Goal: Task Accomplishment & Management: Use online tool/utility

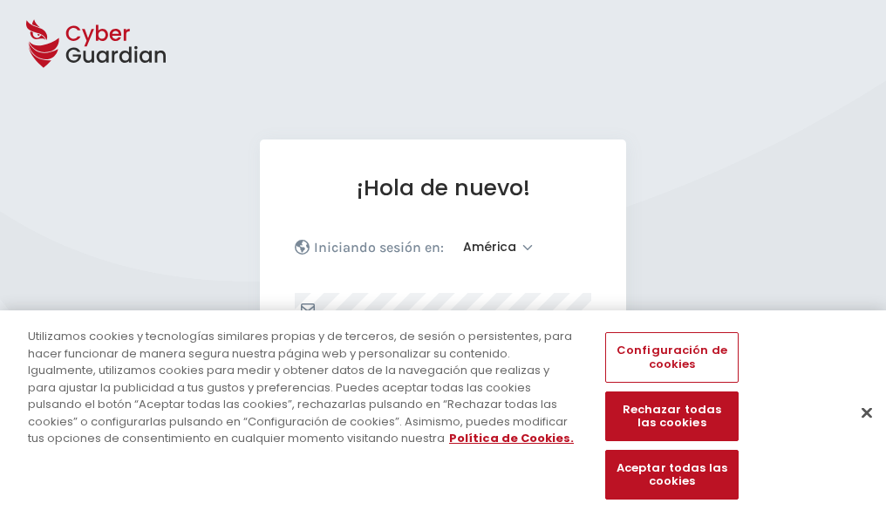
select select "América"
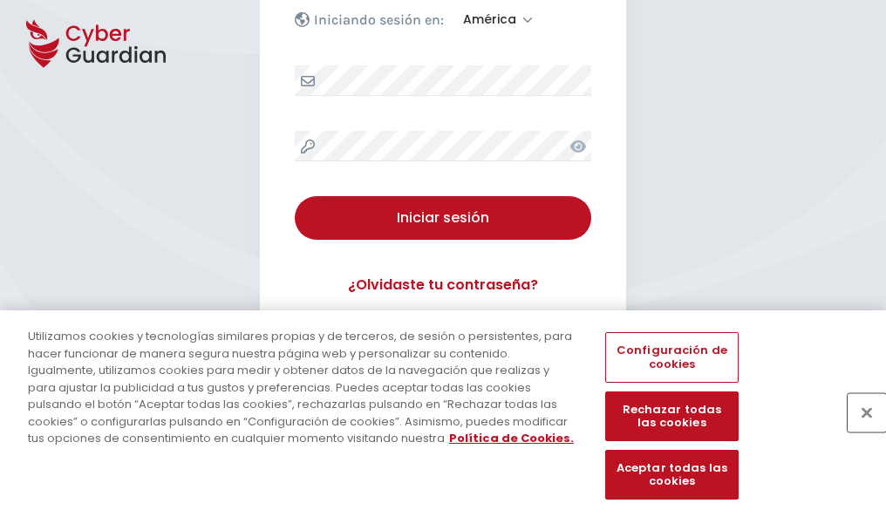
click at [858, 431] on button "Cerrar" at bounding box center [866, 412] width 38 height 38
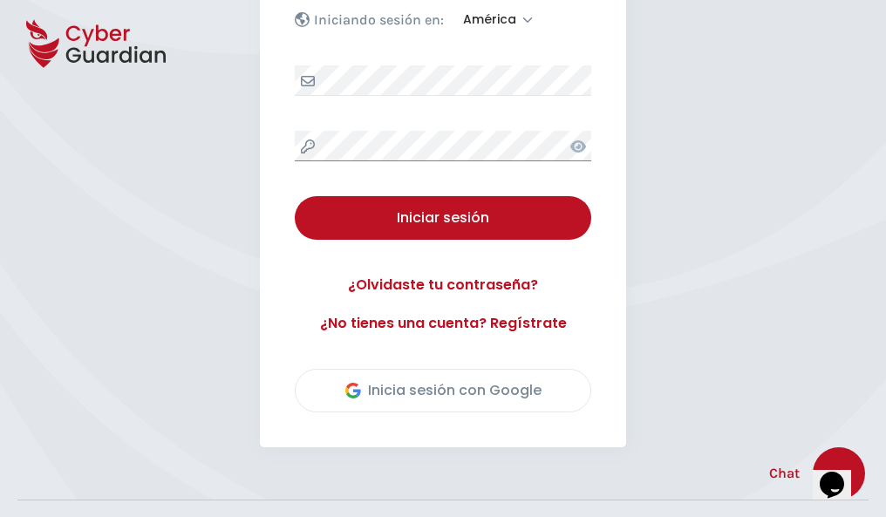
scroll to position [396, 0]
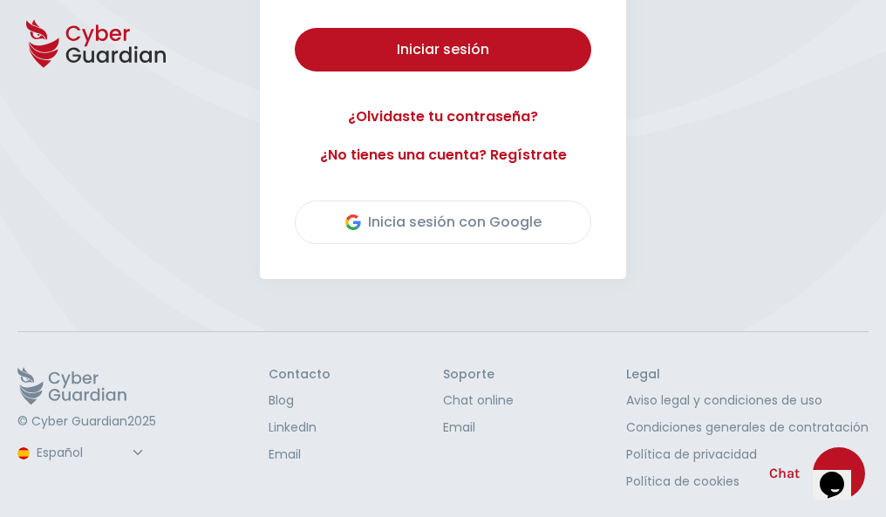
click at [295, 28] on button "Iniciar sesión" at bounding box center [443, 50] width 296 height 44
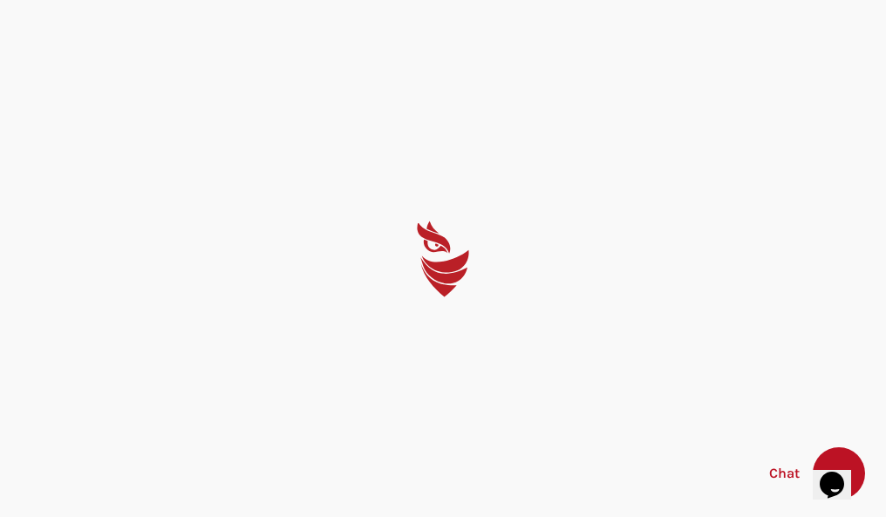
scroll to position [0, 0]
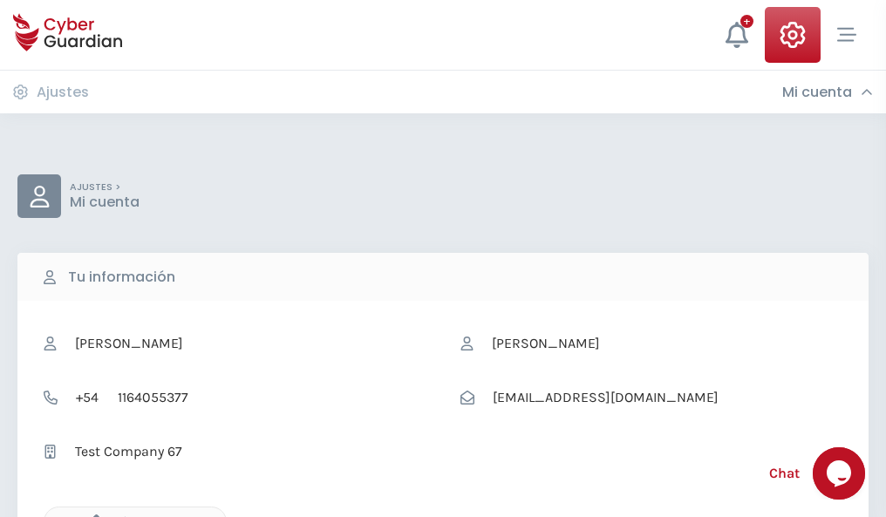
click at [92, 515] on icon "button" at bounding box center [92, 521] width 15 height 15
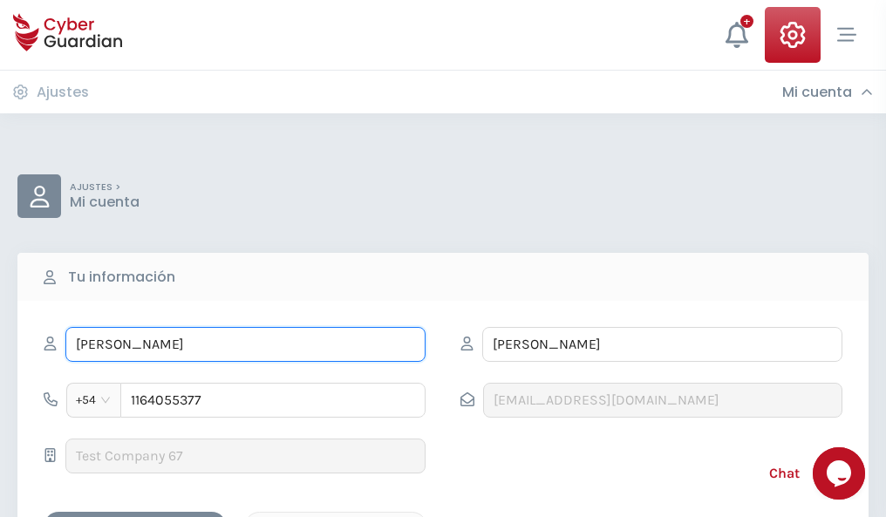
click at [245, 344] on input "ILEANA" at bounding box center [245, 344] width 360 height 35
type input "I"
type input "Narciso"
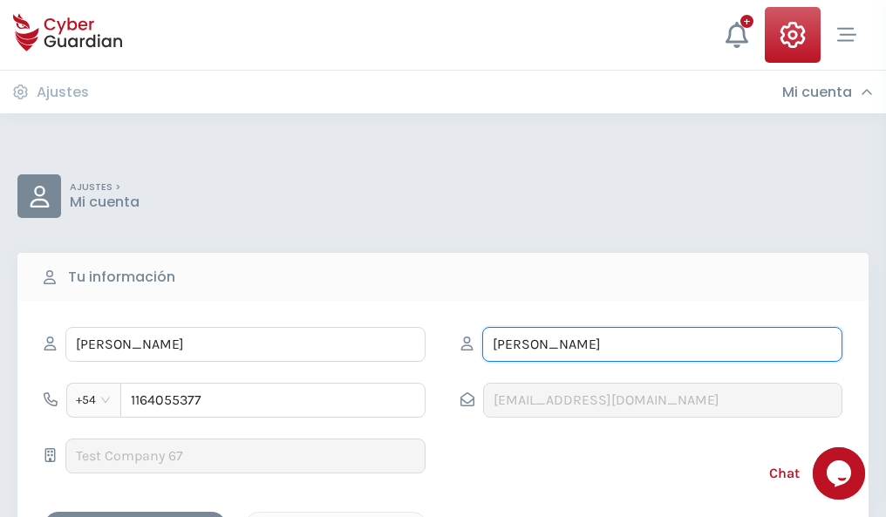
click at [662, 344] on input "CORREA" at bounding box center [662, 344] width 360 height 35
type input "C"
type input "Vilanova"
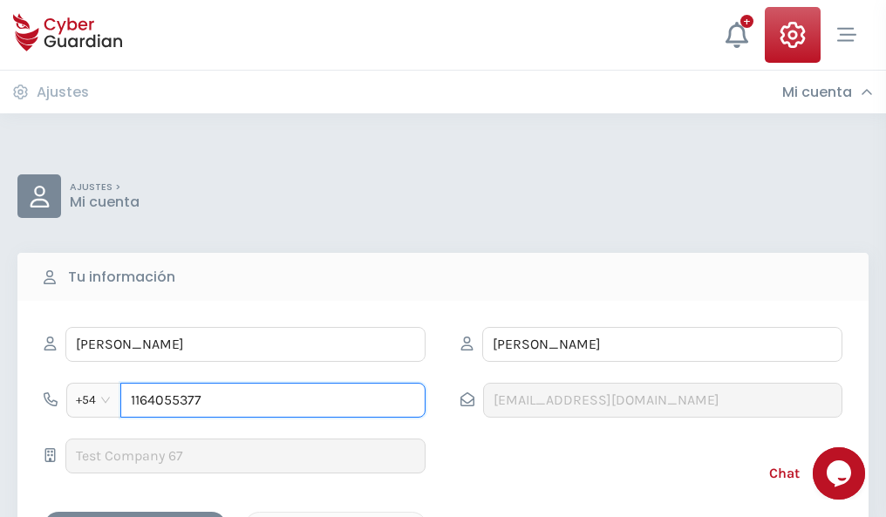
click at [273, 400] on input "1164055377" at bounding box center [272, 400] width 305 height 35
type input "1"
type input "4847658737"
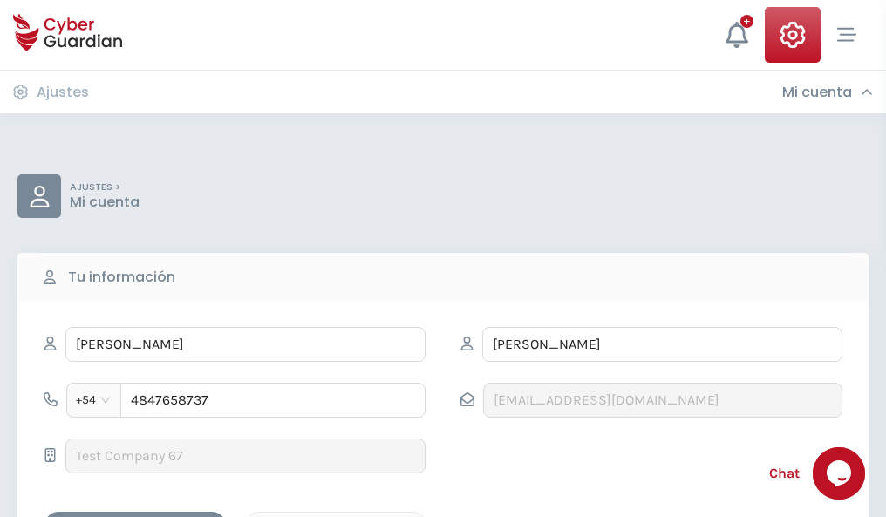
click at [336, 516] on div "Cancelar" at bounding box center [335, 527] width 155 height 22
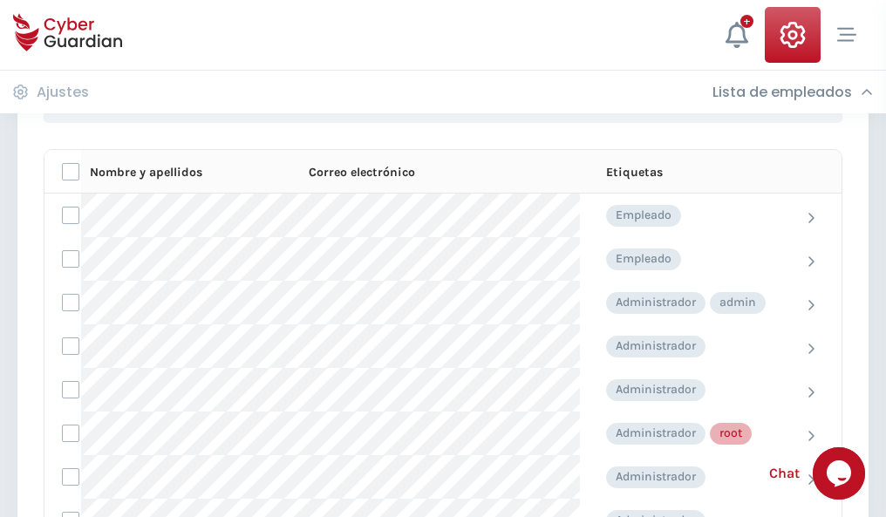
scroll to position [877, 0]
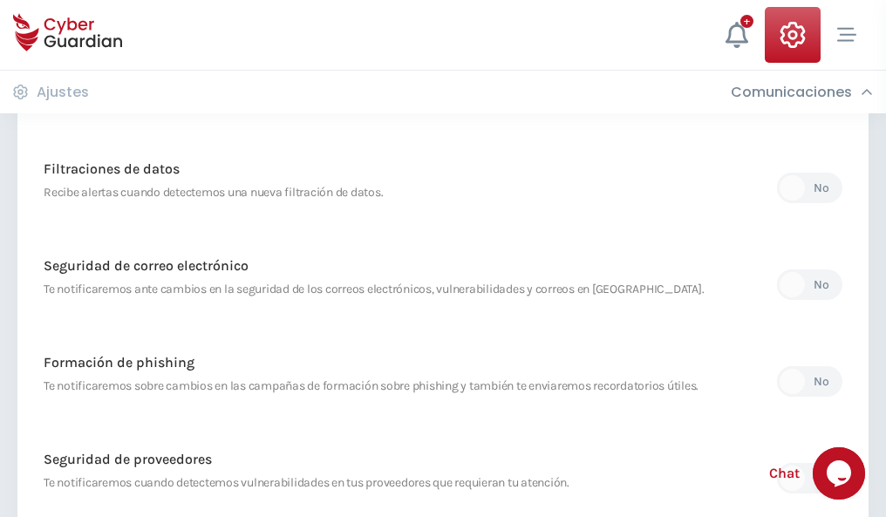
scroll to position [918, 0]
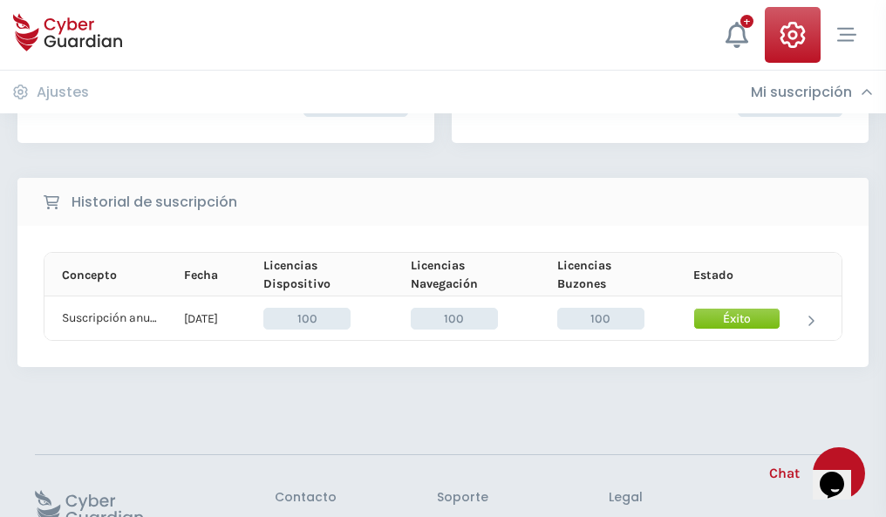
scroll to position [442, 0]
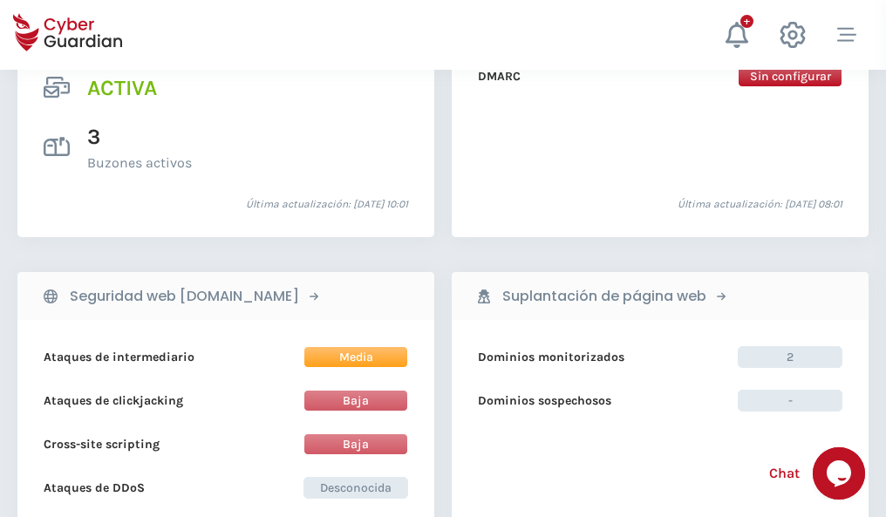
scroll to position [1771, 0]
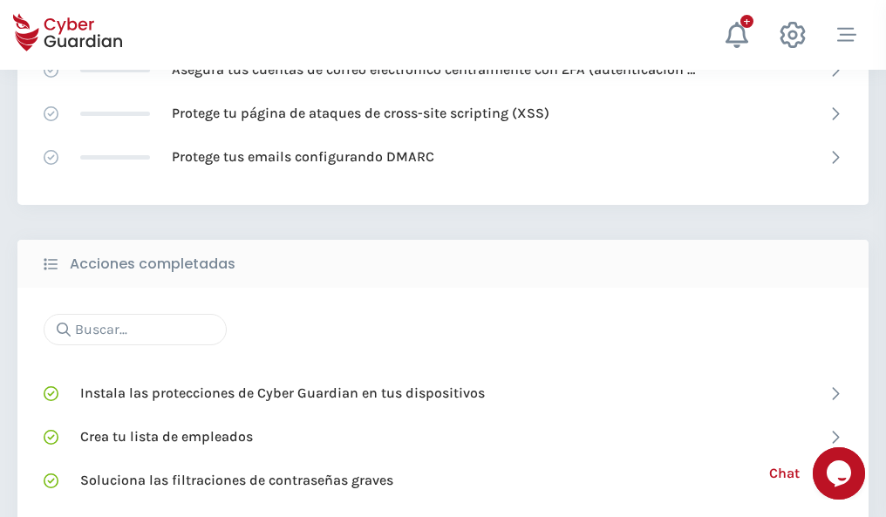
scroll to position [1161, 0]
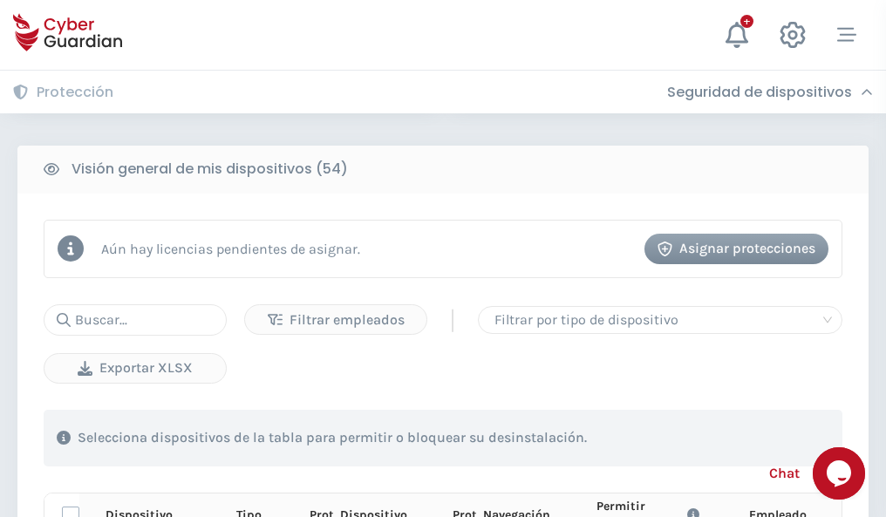
scroll to position [1540, 0]
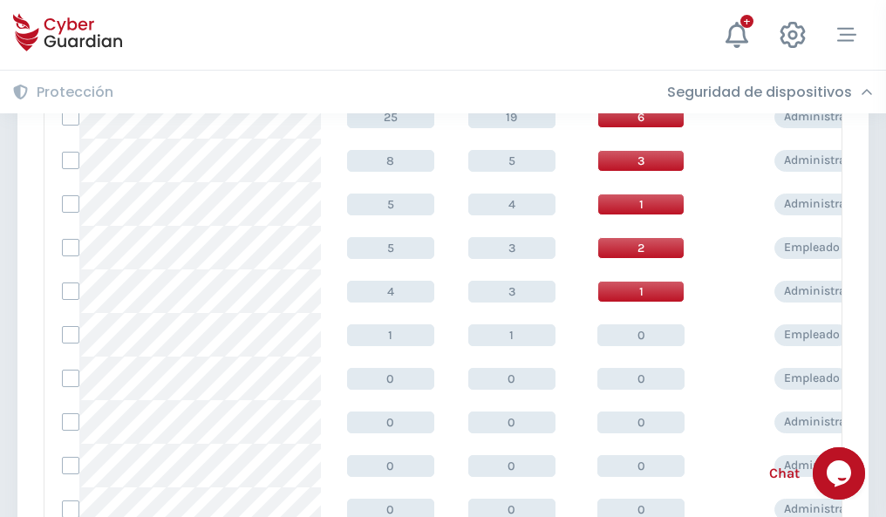
scroll to position [879, 0]
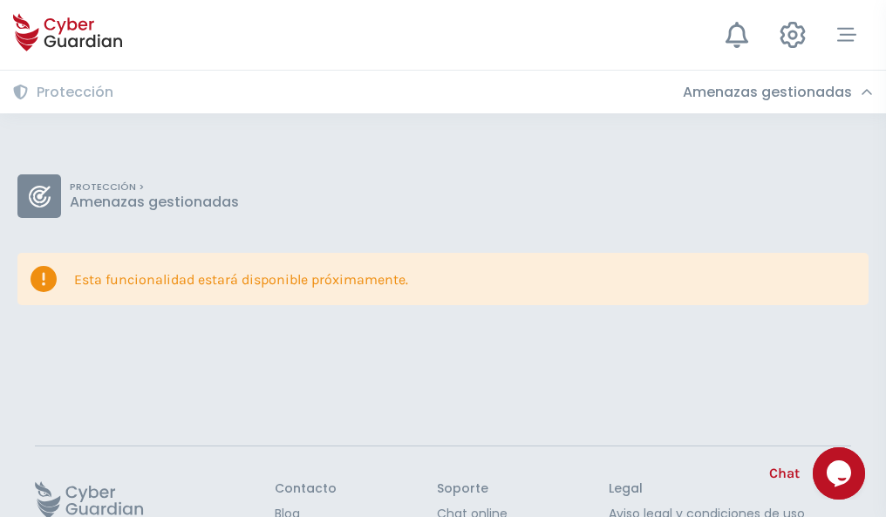
scroll to position [113, 0]
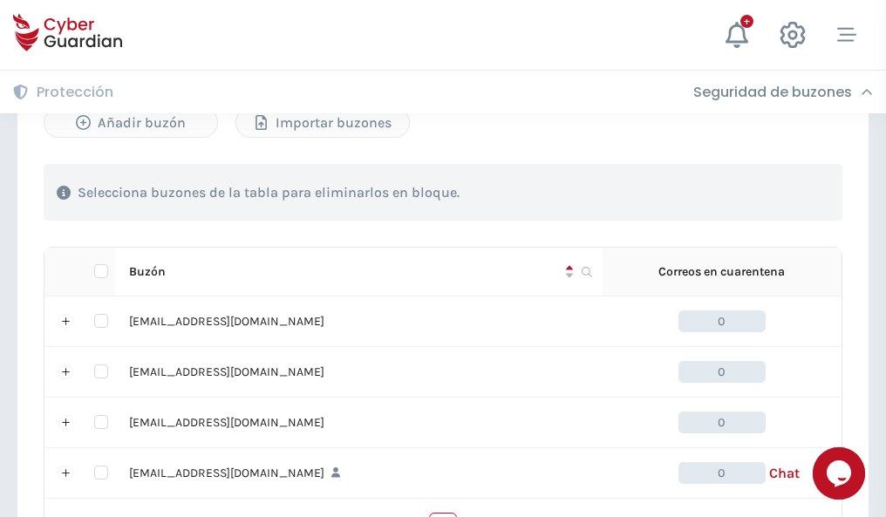
scroll to position [859, 0]
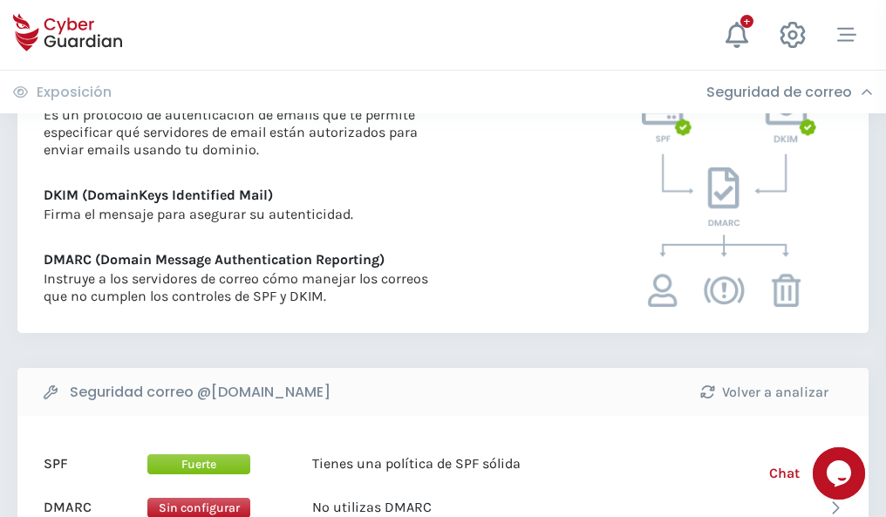
scroll to position [941, 0]
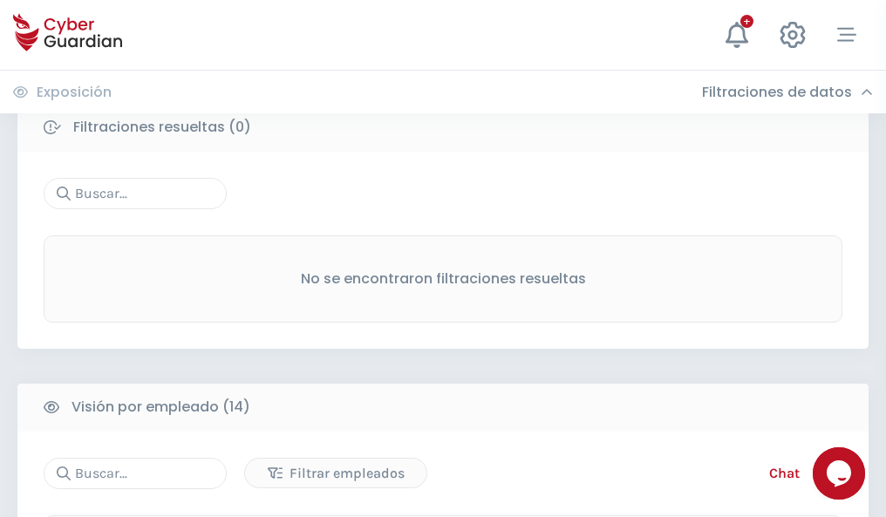
scroll to position [1574, 0]
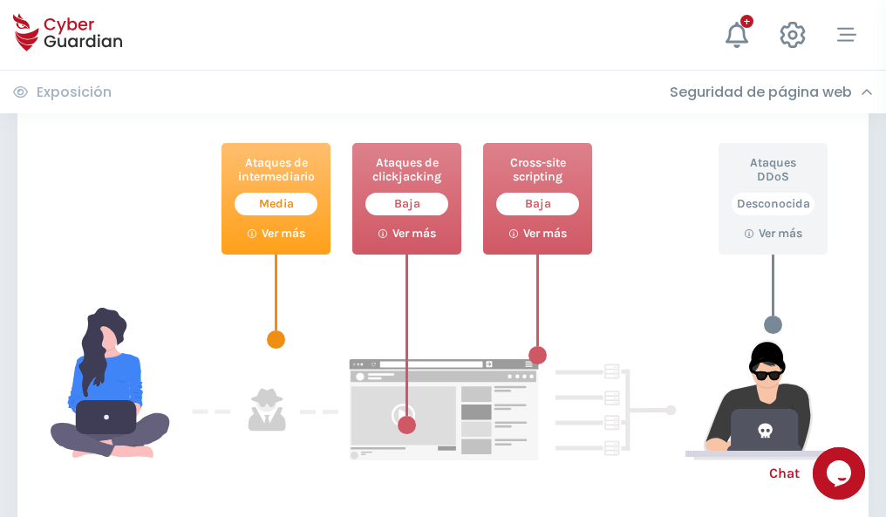
scroll to position [949, 0]
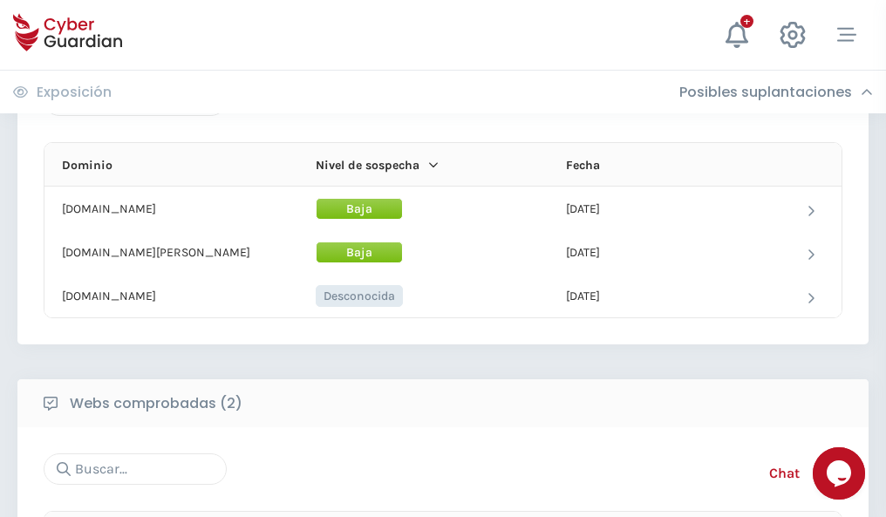
scroll to position [1046, 0]
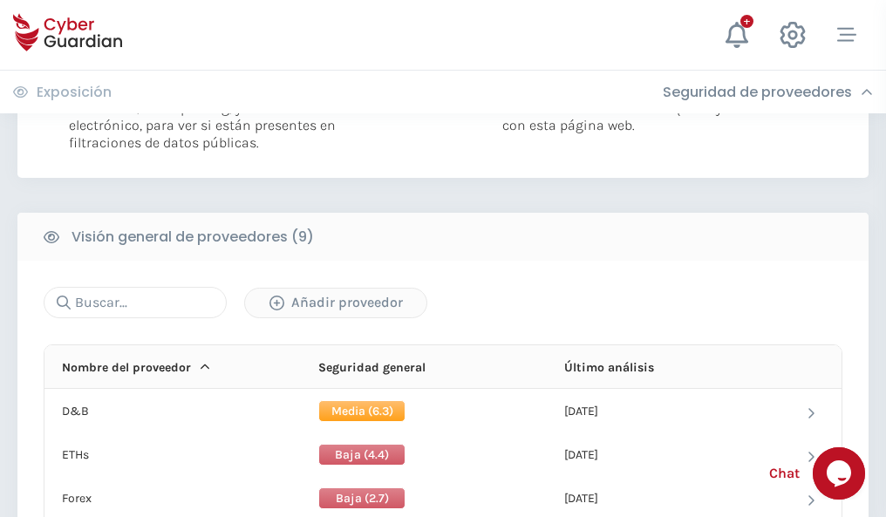
scroll to position [1254, 0]
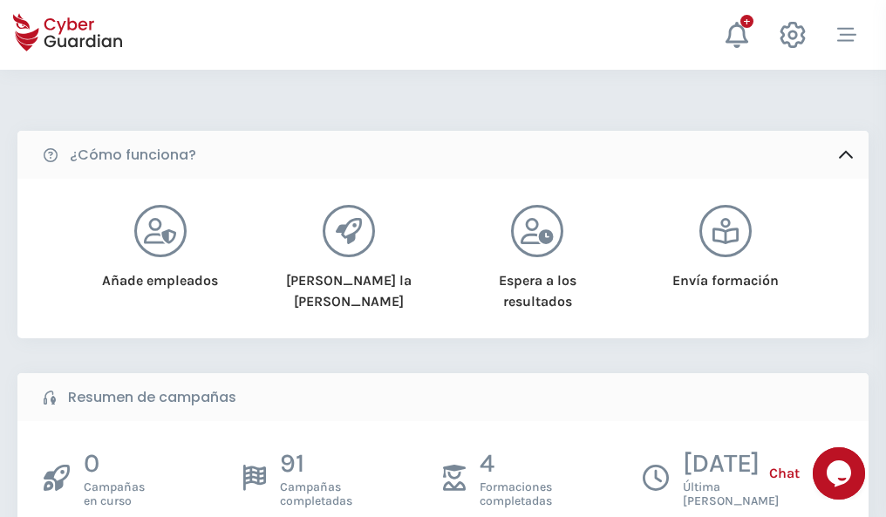
scroll to position [56, 0]
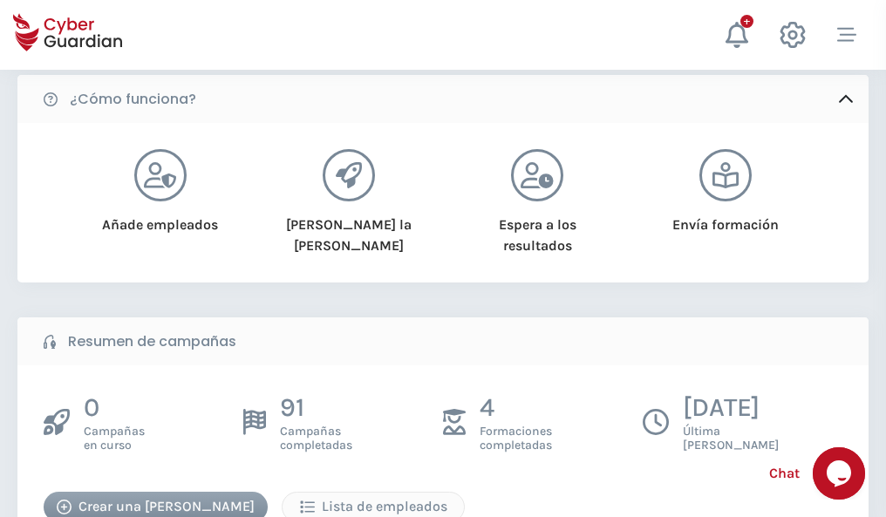
click at [135, 506] on div "Crear una campaña" at bounding box center [156, 506] width 198 height 21
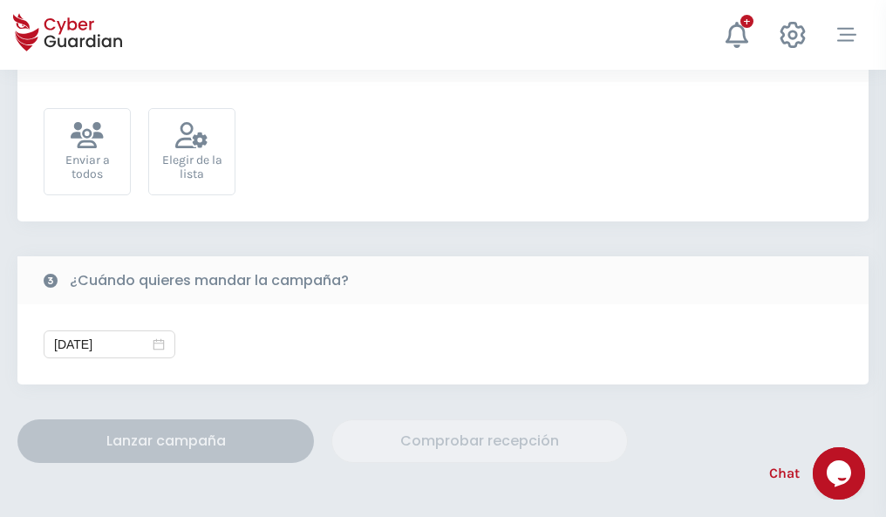
scroll to position [638, 0]
